Goal: Task Accomplishment & Management: Use online tool/utility

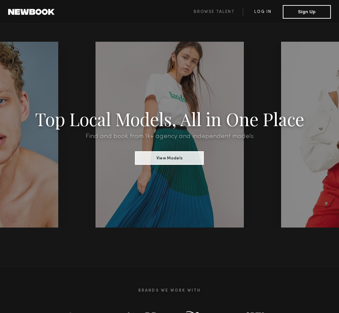
click at [260, 12] on link "Log in" at bounding box center [263, 12] width 40 height 8
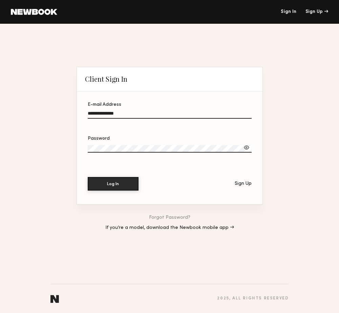
type input "**********"
click at [113, 183] on button "Log In" at bounding box center [113, 184] width 51 height 14
click at [116, 185] on button "Log In" at bounding box center [113, 184] width 51 height 14
click at [72, 146] on div "**********" at bounding box center [169, 168] width 339 height 289
click at [113, 183] on button "Log In" at bounding box center [113, 184] width 51 height 14
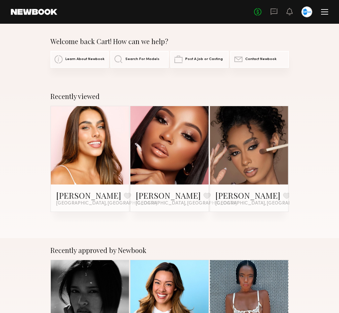
click at [327, 15] on div "No fees up to $5,000" at bounding box center [291, 11] width 74 height 11
click at [327, 14] on div at bounding box center [324, 14] width 7 height 1
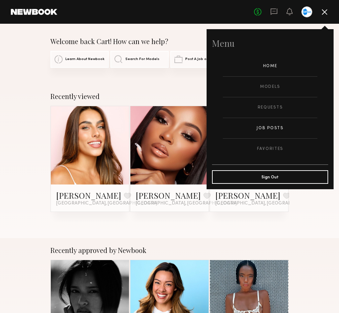
click at [269, 132] on link "Job Posts" at bounding box center [270, 128] width 95 height 20
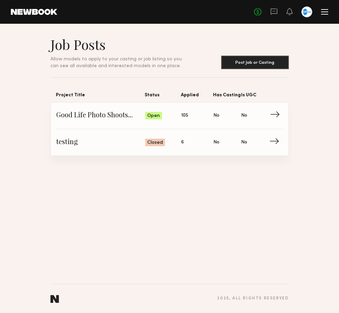
click at [185, 118] on span "105" at bounding box center [184, 115] width 7 height 7
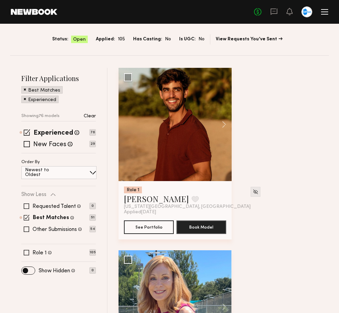
scroll to position [49, 0]
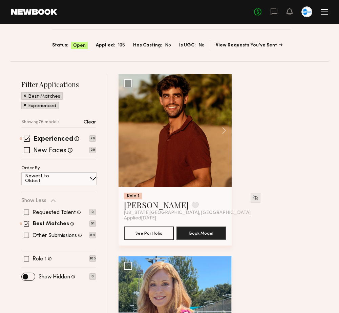
click at [80, 178] on div "Newest to Oldest" at bounding box center [58, 178] width 75 height 13
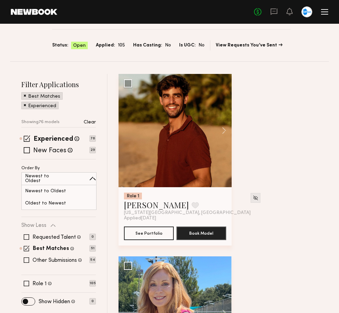
click at [80, 178] on div "Newest to Oldest" at bounding box center [58, 178] width 75 height 13
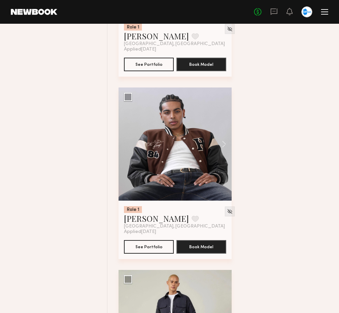
scroll to position [2413, 0]
